Goal: Find specific page/section: Find specific page/section

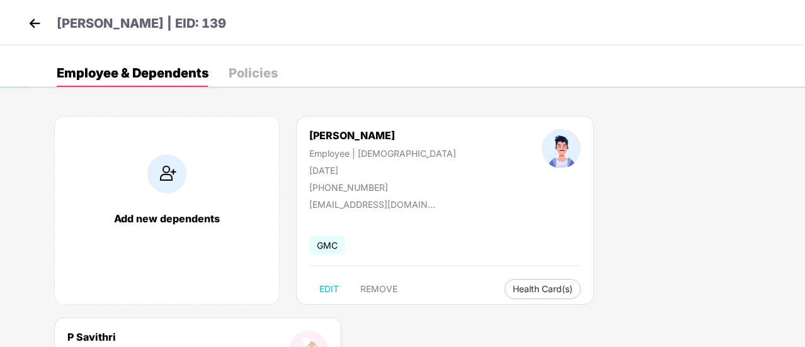
click at [39, 22] on img at bounding box center [34, 23] width 19 height 19
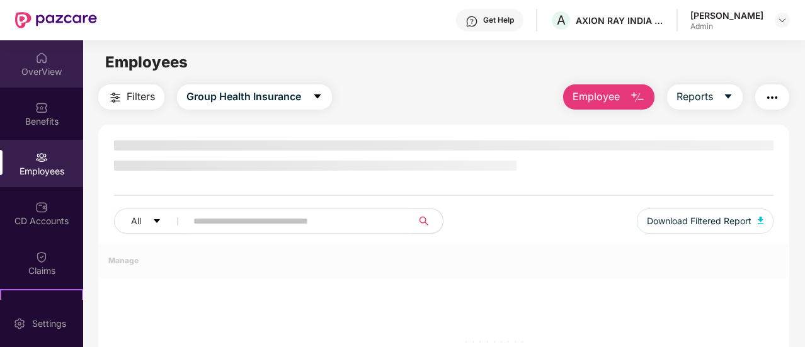
click at [43, 64] on div "OverView" at bounding box center [41, 63] width 83 height 47
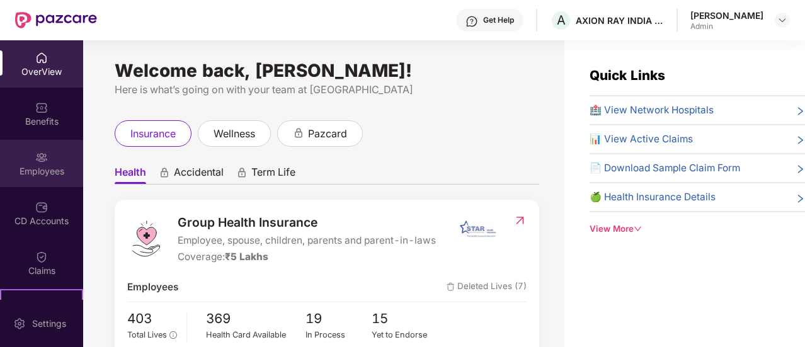
click at [30, 149] on div "Employees" at bounding box center [41, 163] width 83 height 47
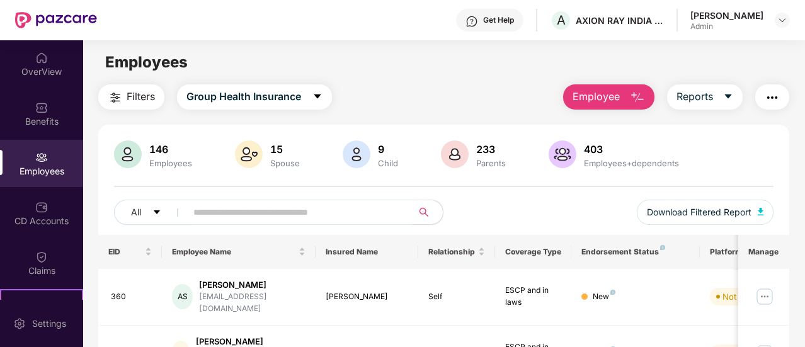
click at [214, 216] on input "text" at bounding box center [294, 212] width 202 height 19
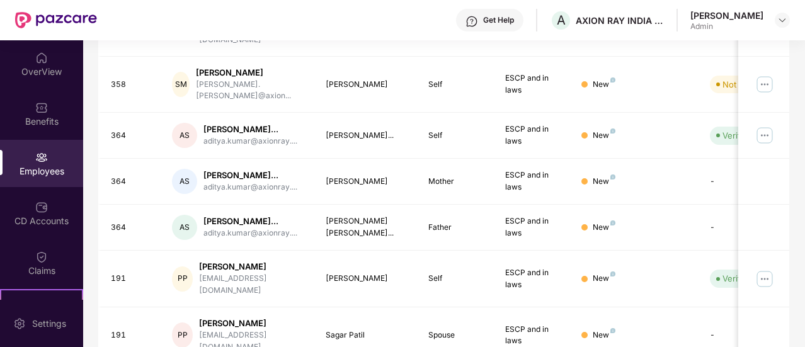
scroll to position [270, 0]
click at [271, 5] on div "Get Help A AXION RAY INDIA PRIVATE LIMITED [PERSON_NAME] Admin" at bounding box center [443, 20] width 693 height 40
